Goal: Task Accomplishment & Management: Use online tool/utility

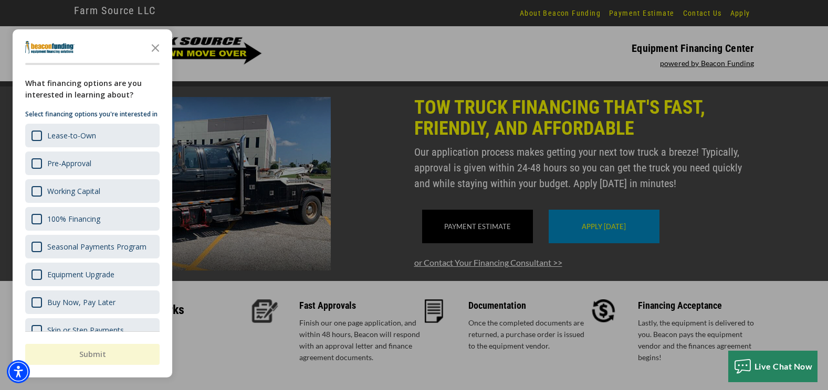
click at [374, 24] on div "button" at bounding box center [414, 195] width 828 height 390
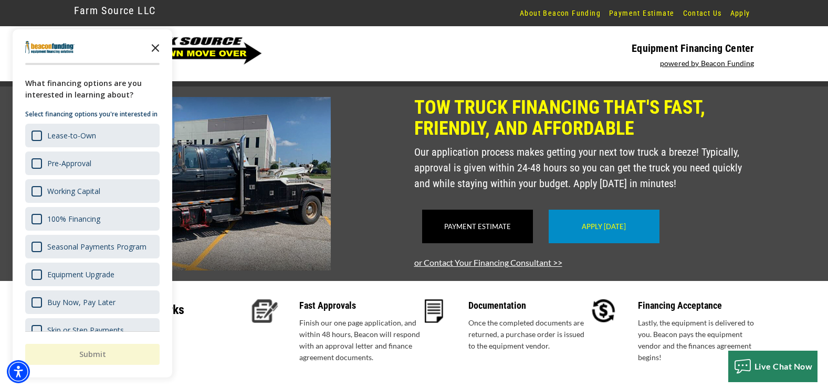
click at [156, 48] on icon "Close the survey" at bounding box center [155, 47] width 21 height 21
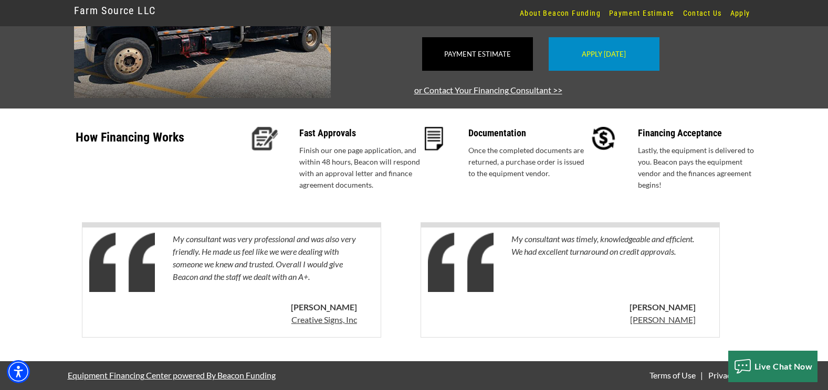
scroll to position [187, 0]
click at [668, 9] on link "Payment Estimate" at bounding box center [641, 13] width 73 height 26
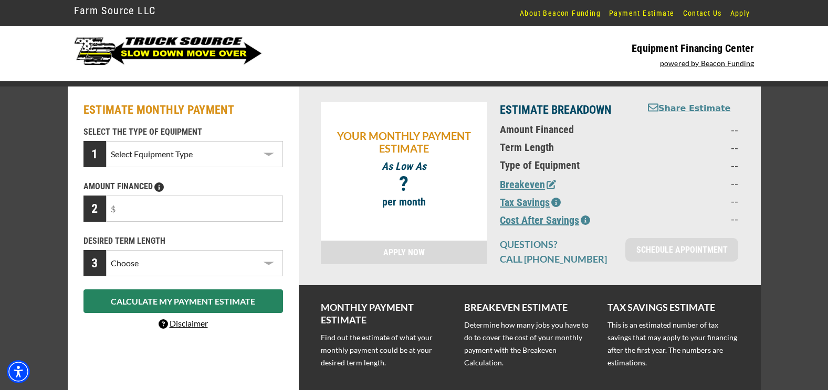
click at [256, 160] on select "Select Equipment Type Tow Truck Trailer Commercial Truck Other" at bounding box center [194, 154] width 176 height 26
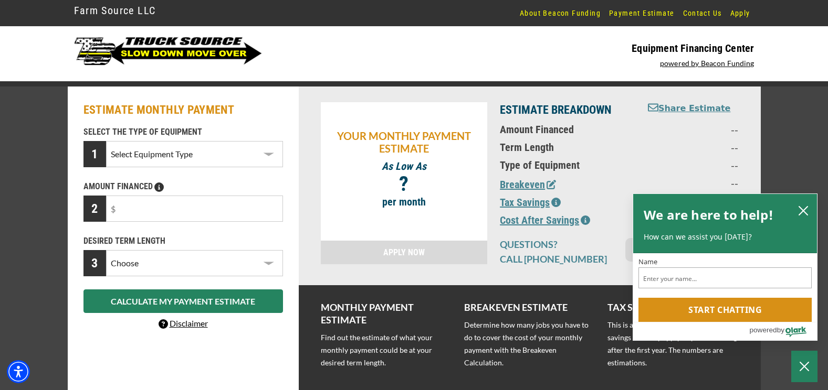
select select "5"
click at [106, 141] on select "Select Equipment Type Tow Truck Trailer Commercial Truck Other" at bounding box center [194, 154] width 176 height 26
click at [156, 205] on input "text" at bounding box center [194, 209] width 176 height 26
type input "$70,000"
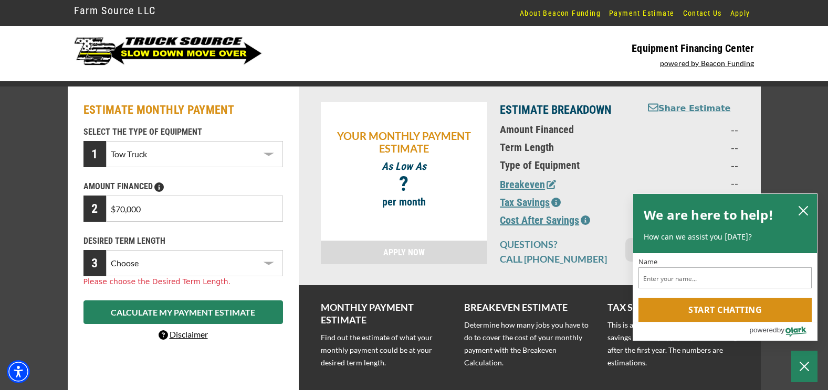
click at [219, 278] on div "SELECT THE TYPE OF EQUIPMENT 1 Select Equipment Type Tow Truck Trailer Commerci…" at bounding box center [183, 234] width 212 height 216
click at [227, 263] on select "Choose 36 Months 48 Months 60 Months" at bounding box center [194, 263] width 176 height 26
select select "60"
click at [106, 250] on select "Choose 36 Months 48 Months 60 Months" at bounding box center [194, 263] width 176 height 26
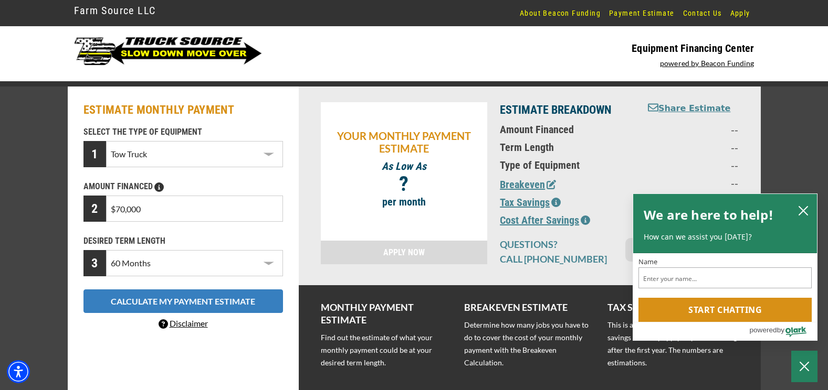
click at [203, 301] on button "CALCULATE MY PAYMENT ESTIMATE" at bounding box center [182, 302] width 199 height 24
